Goal: Task Accomplishment & Management: Manage account settings

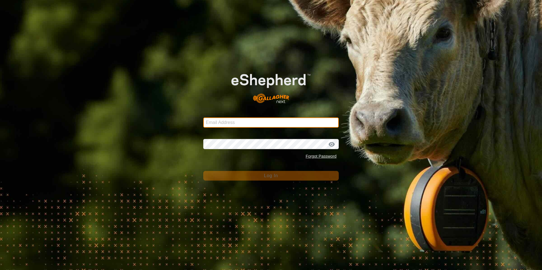
type input "[EMAIL_ADDRESS][DOMAIN_NAME]"
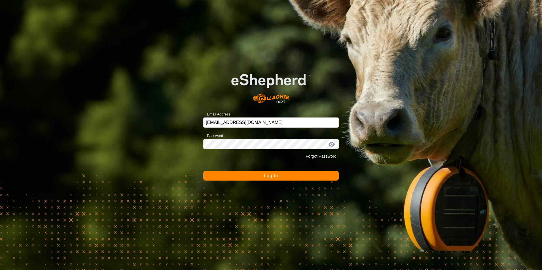
click at [321, 178] on button "Log In" at bounding box center [270, 176] width 135 height 10
